Goal: Entertainment & Leisure: Consume media (video, audio)

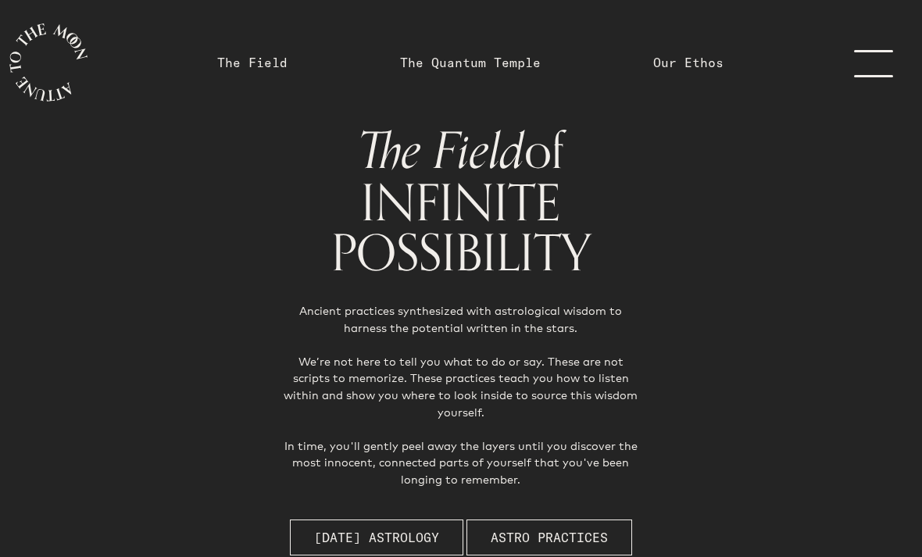
click at [865, 66] on link "menu" at bounding box center [883, 62] width 78 height 125
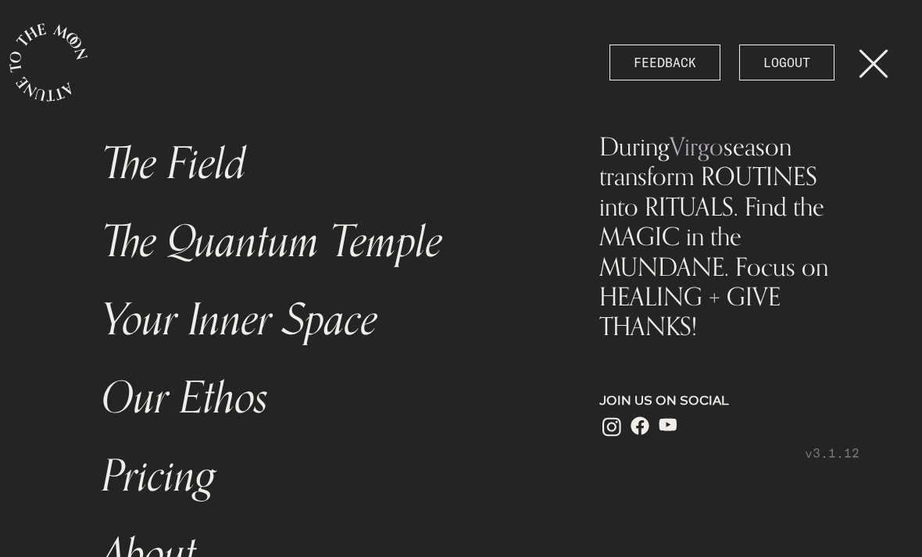
click at [864, 76] on link "menu" at bounding box center [883, 62] width 78 height 125
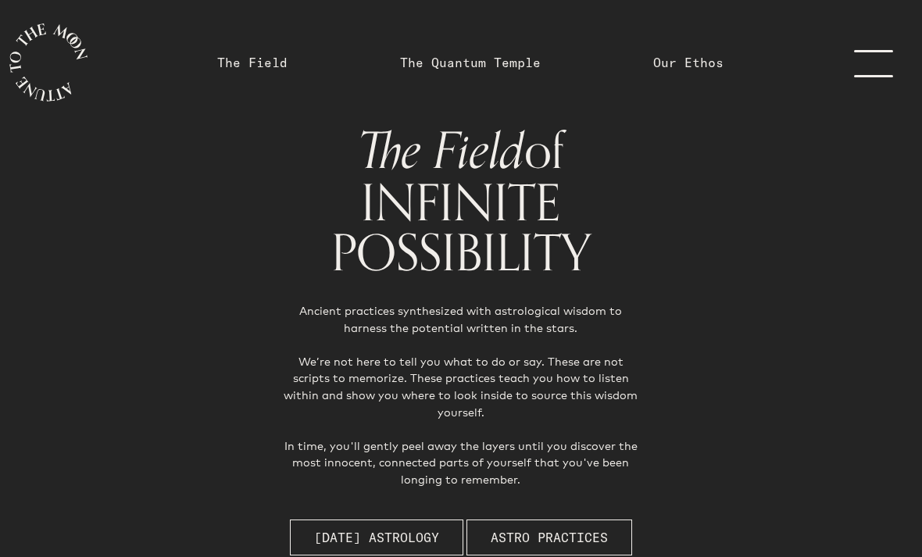
click at [472, 53] on link "The Quantum Temple" at bounding box center [470, 62] width 141 height 19
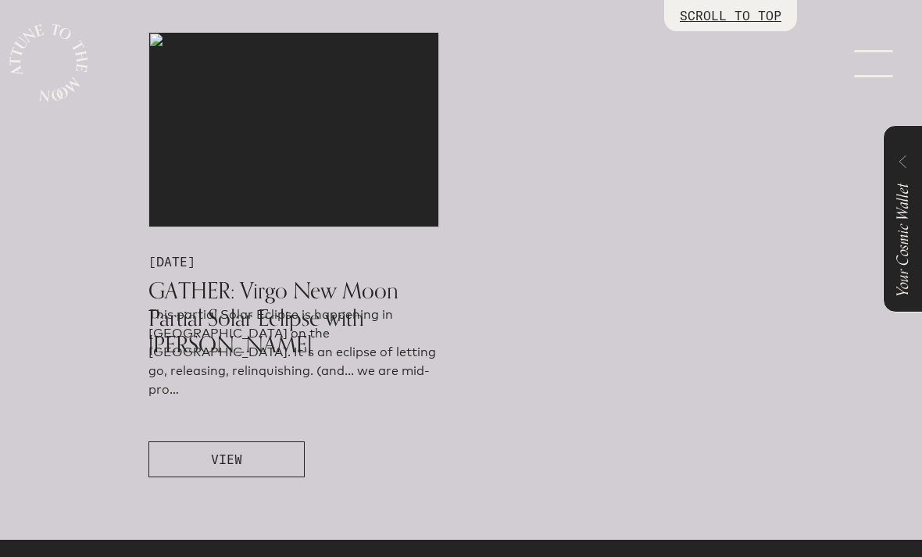
scroll to position [879, 0]
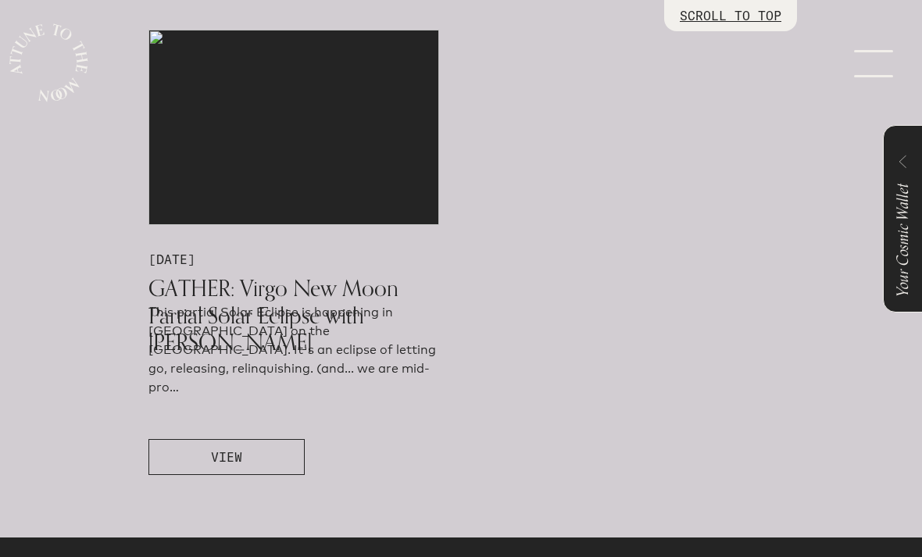
click at [207, 474] on button "VIEW" at bounding box center [226, 457] width 156 height 36
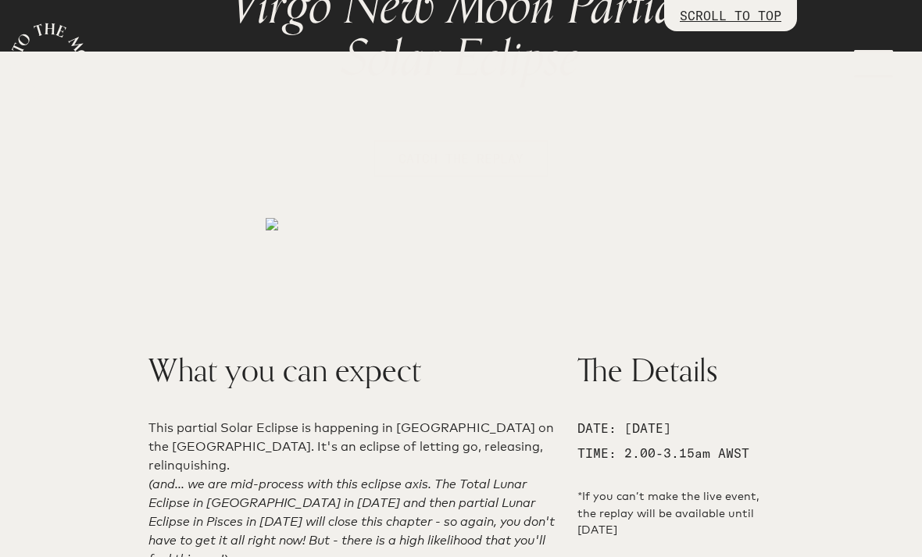
click at [416, 159] on span "CATCH THE REPLAY" at bounding box center [461, 158] width 125 height 19
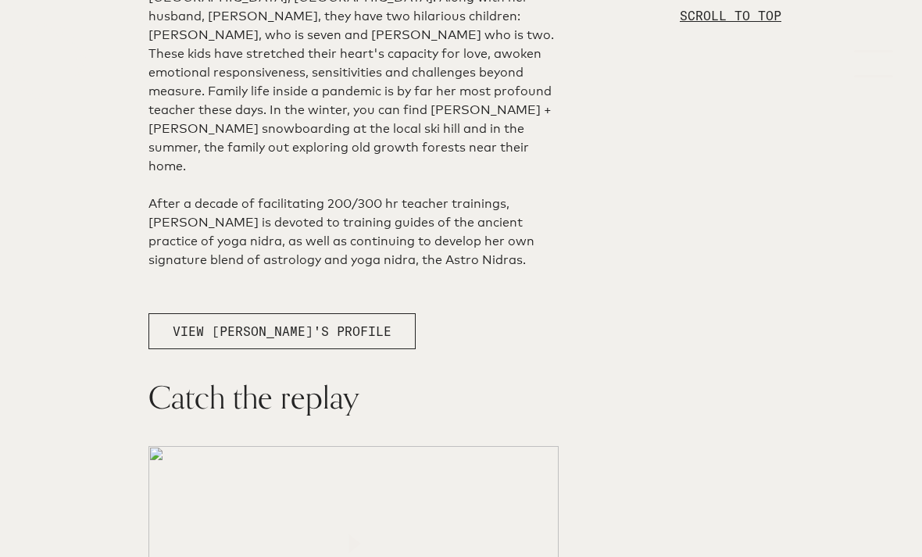
scroll to position [3218, 0]
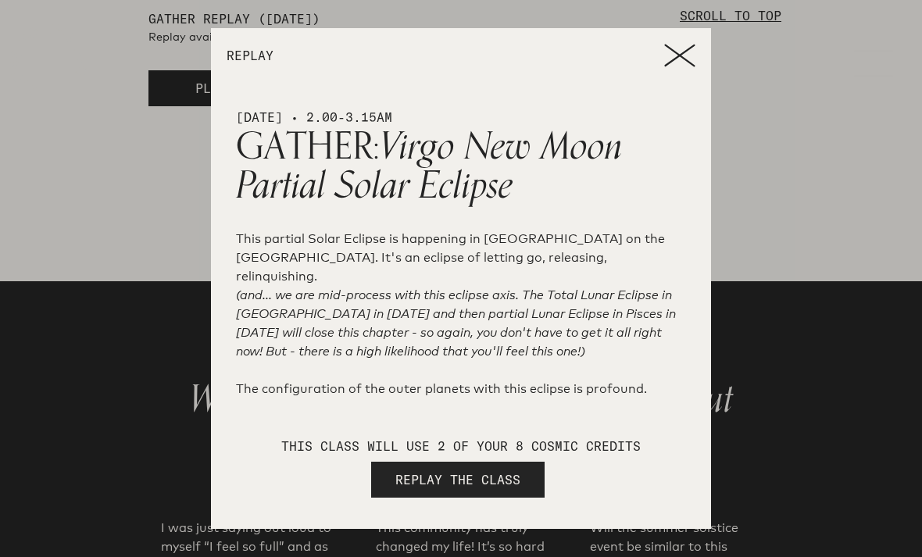
click at [445, 489] on span "REPLAY THE CLASS" at bounding box center [457, 479] width 125 height 19
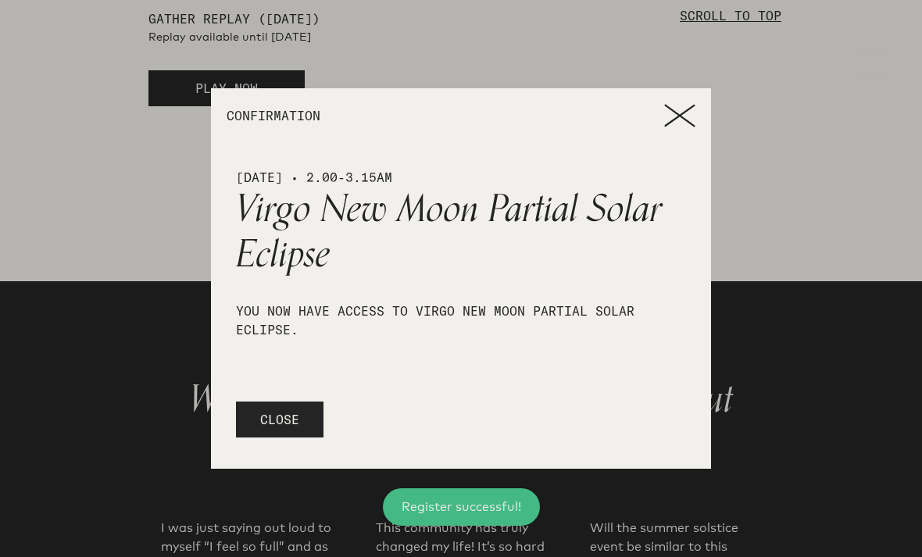
click at [281, 429] on span "CLOSE" at bounding box center [279, 419] width 39 height 19
